Goal: Task Accomplishment & Management: Complete application form

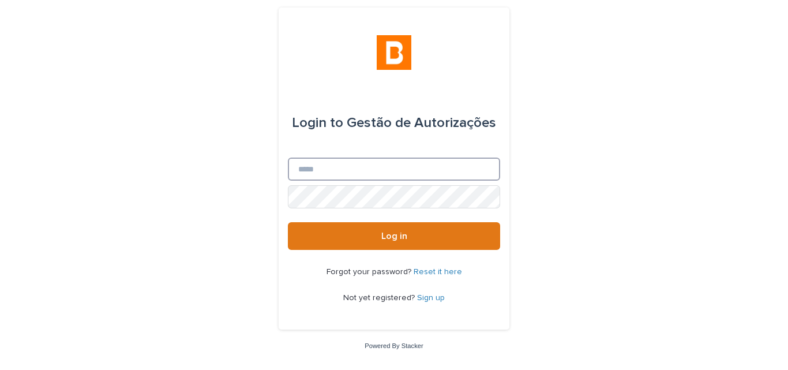
click at [394, 166] on input "Email" at bounding box center [394, 169] width 212 height 23
type input "**********"
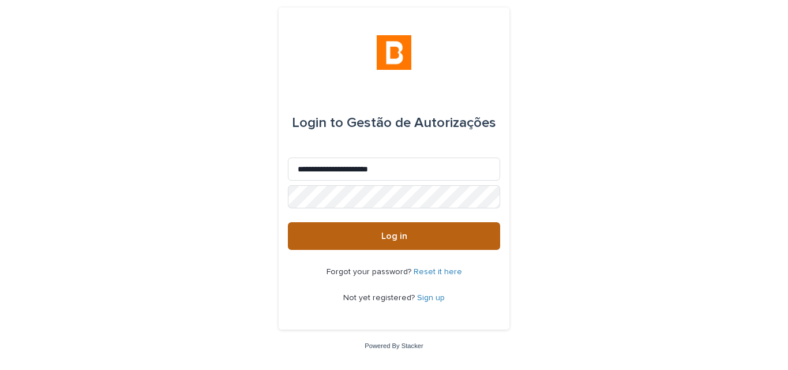
click at [321, 238] on button "Log in" at bounding box center [394, 236] width 212 height 28
